Goal: Task Accomplishment & Management: Manage account settings

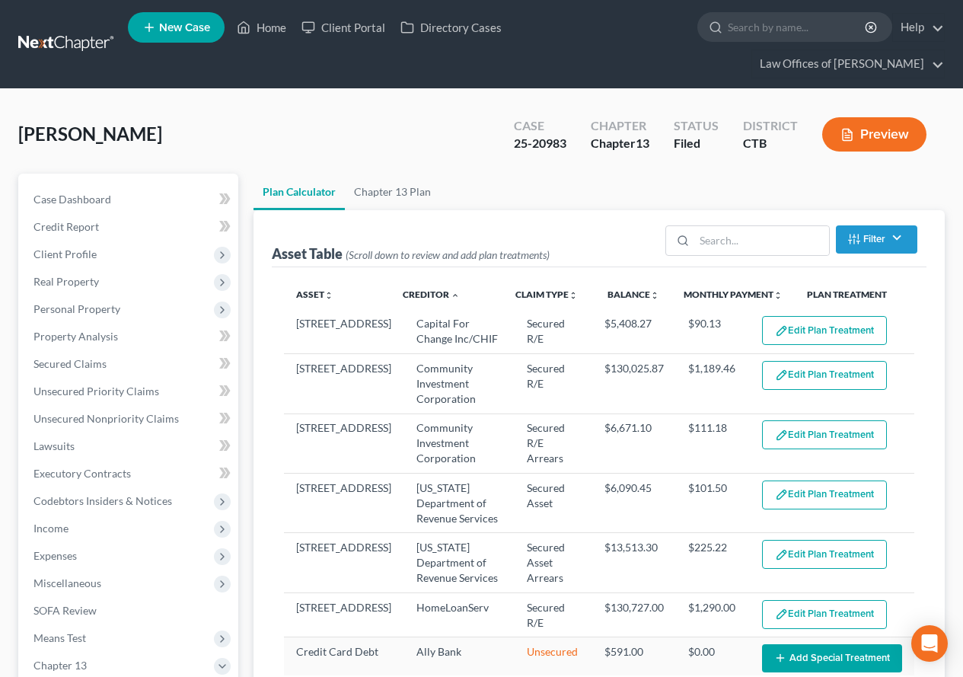
select select "59"
drag, startPoint x: 0, startPoint y: 0, endPoint x: 264, endPoint y: 26, distance: 265.4
click at [264, 26] on link "Home" at bounding box center [261, 27] width 65 height 27
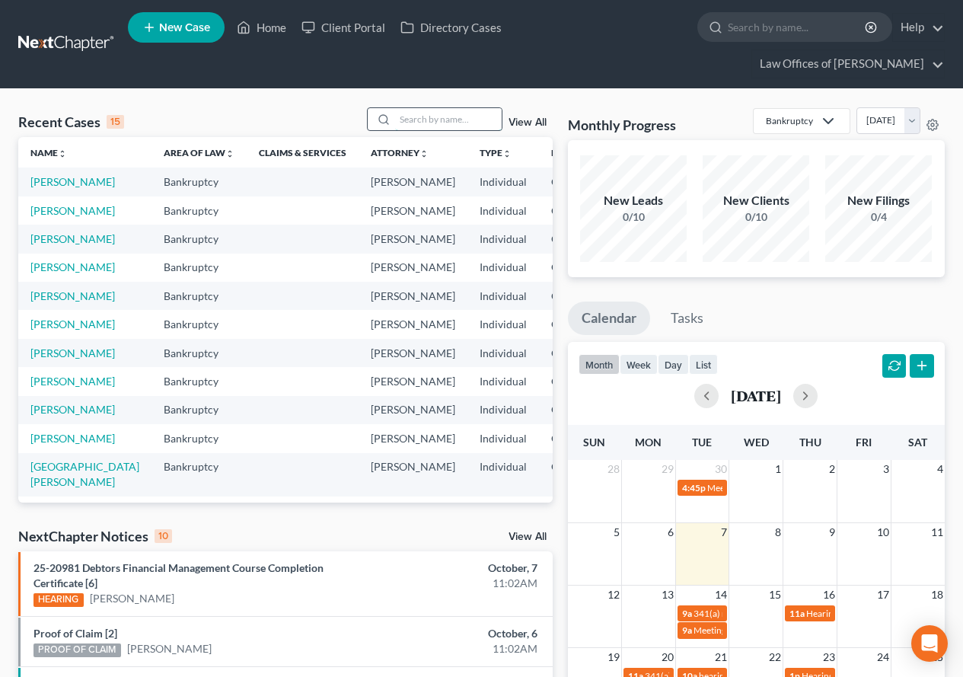
click at [419, 120] on input "search" at bounding box center [448, 119] width 107 height 22
type input "[GEOGRAPHIC_DATA]"
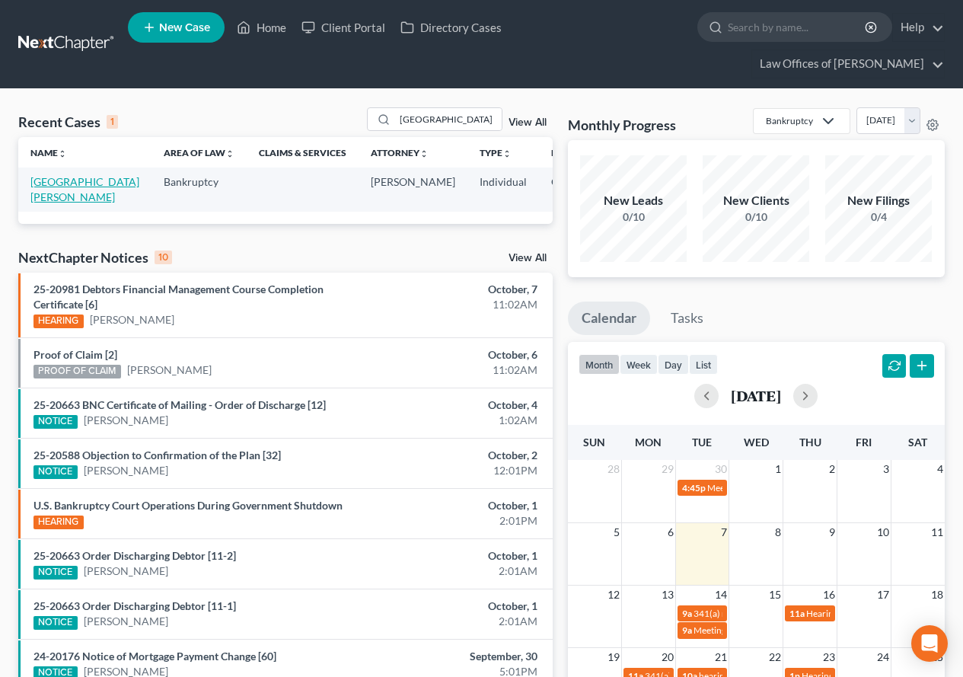
click at [41, 184] on link "[GEOGRAPHIC_DATA][PERSON_NAME]" at bounding box center [84, 189] width 109 height 28
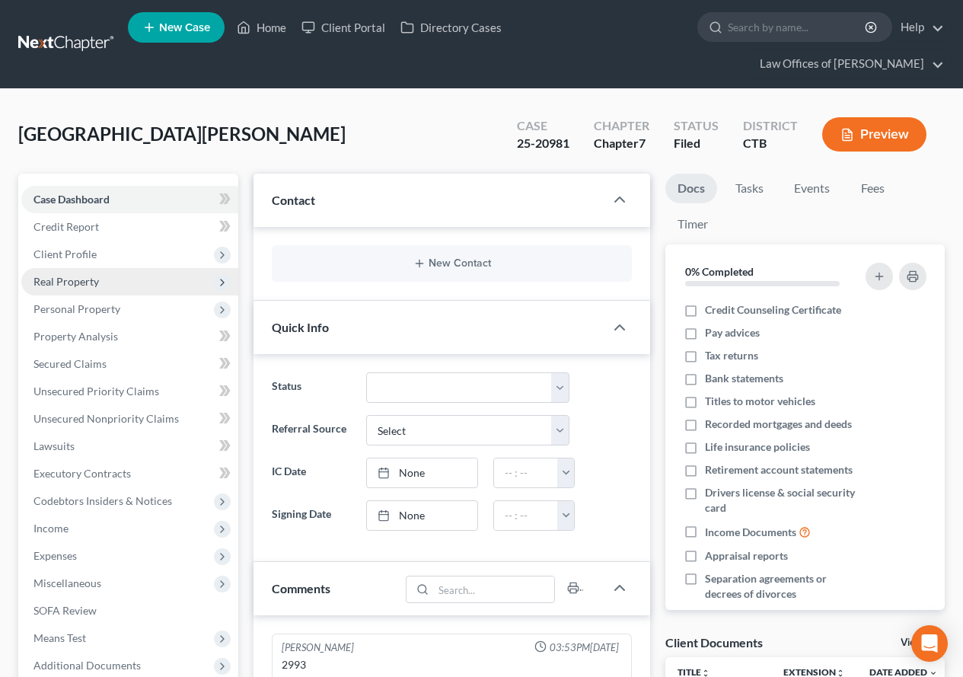
click at [75, 282] on span "Real Property" at bounding box center [65, 281] width 65 height 13
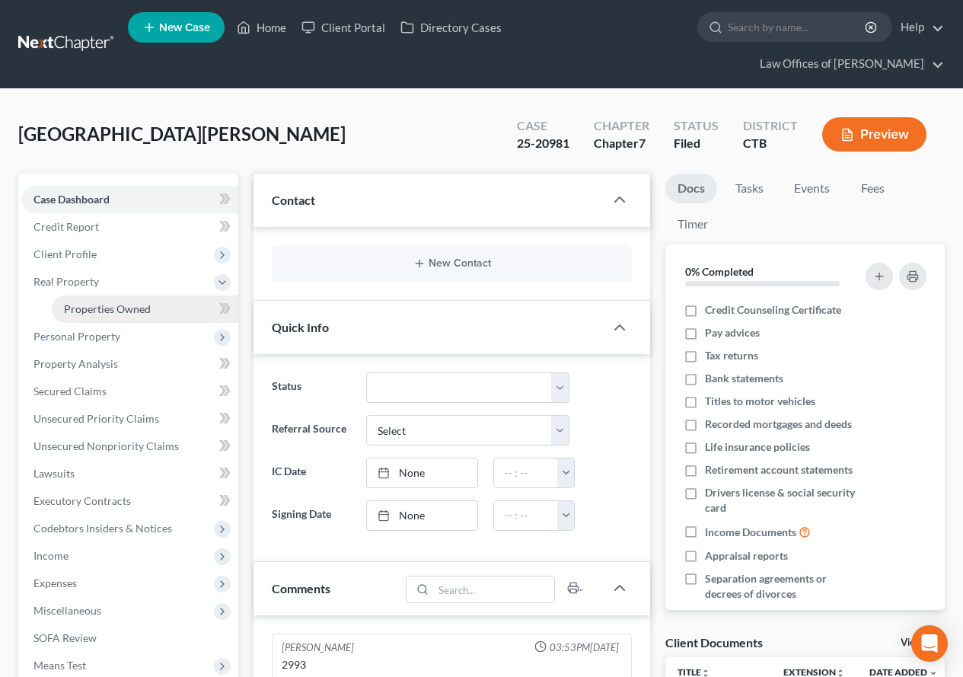
click at [92, 311] on span "Properties Owned" at bounding box center [107, 308] width 87 height 13
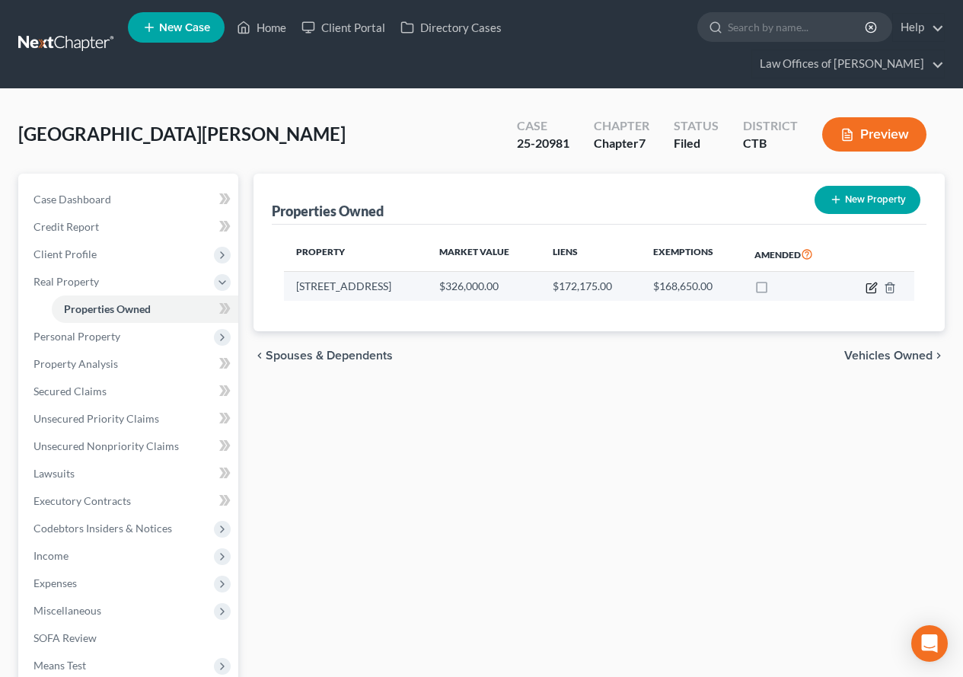
click at [869, 287] on icon "button" at bounding box center [872, 288] width 12 height 12
select select "6"
select select "0"
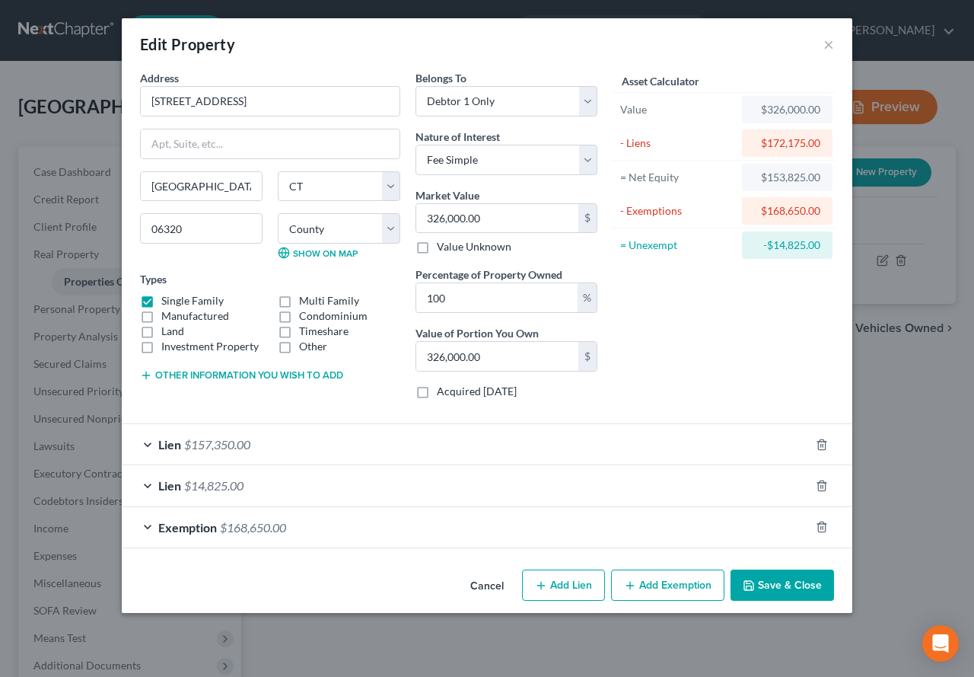
click at [148, 446] on div "Lien $157,350.00" at bounding box center [466, 444] width 688 height 40
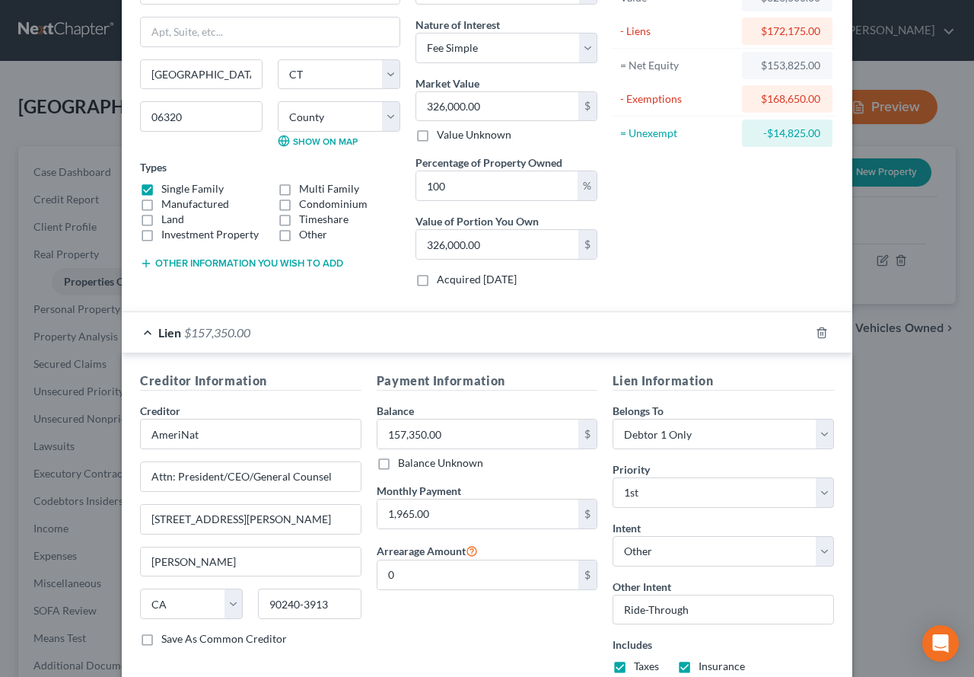
scroll to position [152, 0]
